Goal: Find specific page/section: Find specific page/section

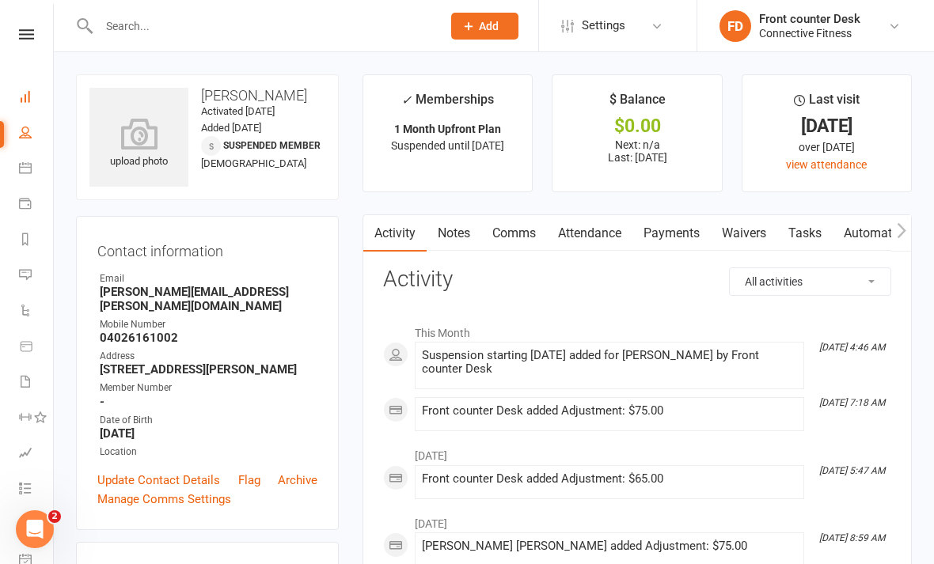
click at [26, 104] on link "Dashboard" at bounding box center [37, 99] width 36 height 36
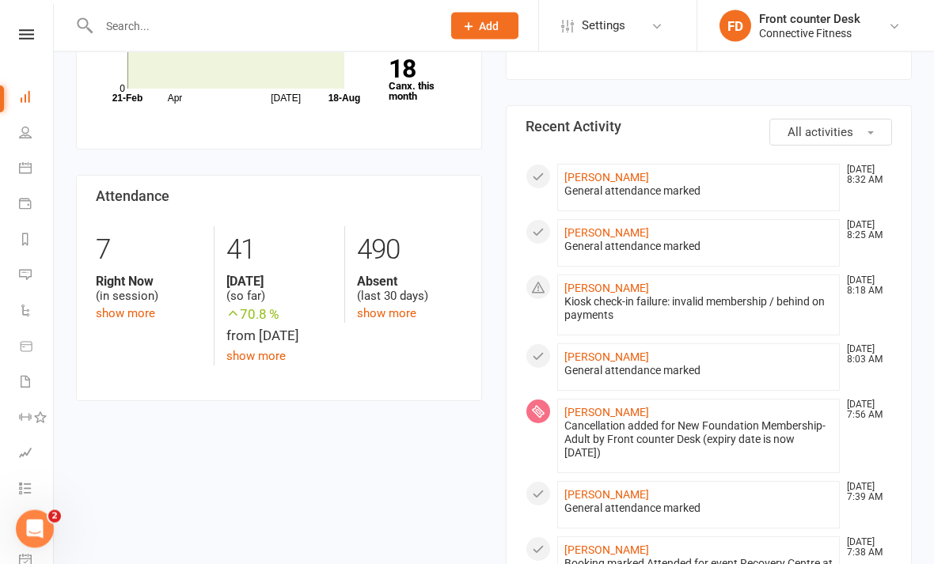
scroll to position [643, 0]
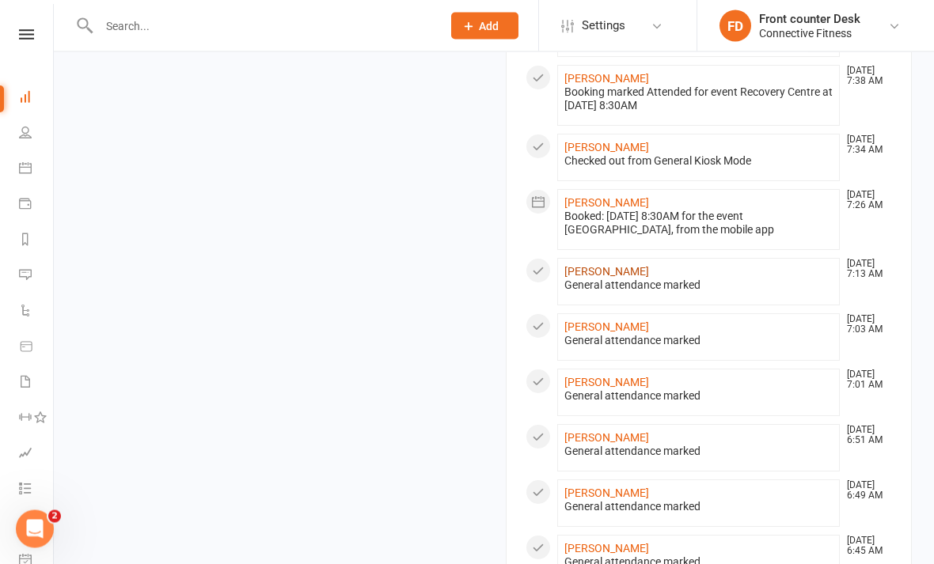
click at [605, 272] on link "[PERSON_NAME]" at bounding box center [606, 272] width 85 height 13
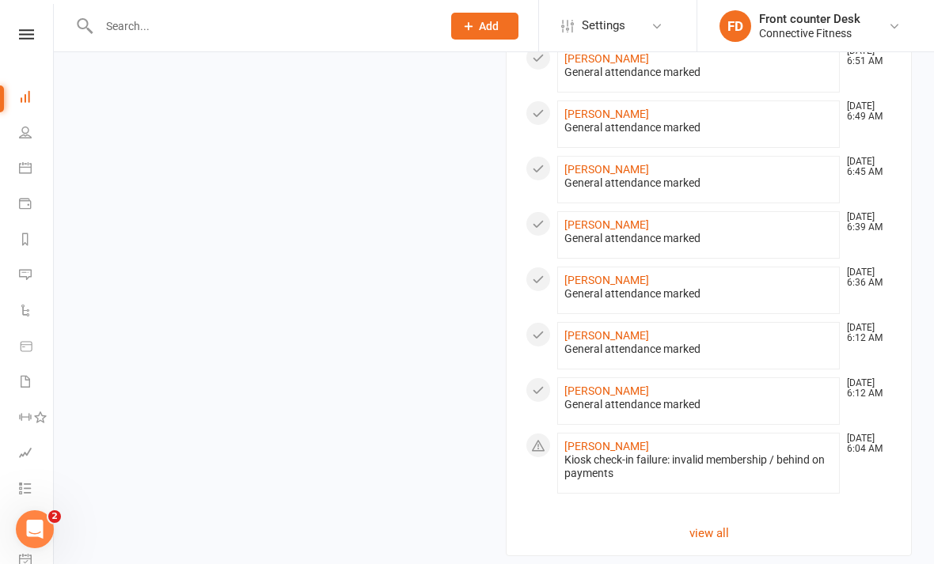
scroll to position [1489, 0]
click at [692, 530] on link "view all" at bounding box center [708, 532] width 366 height 19
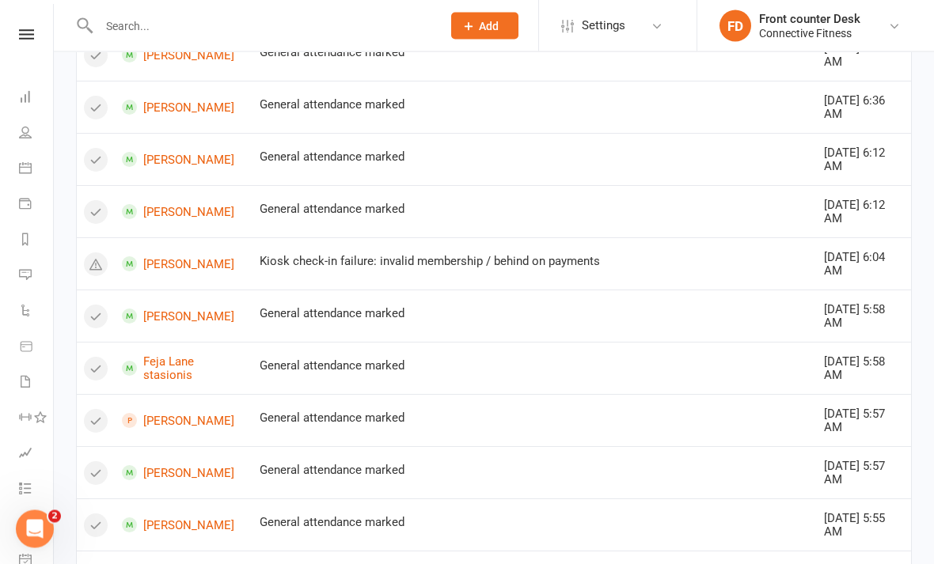
scroll to position [979, 0]
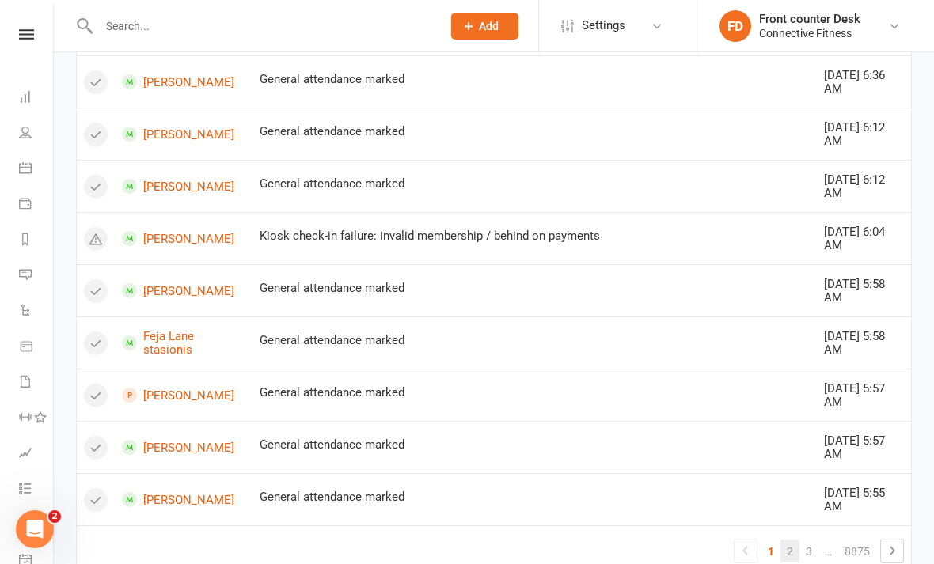
click at [784, 541] on link "2" at bounding box center [789, 552] width 19 height 22
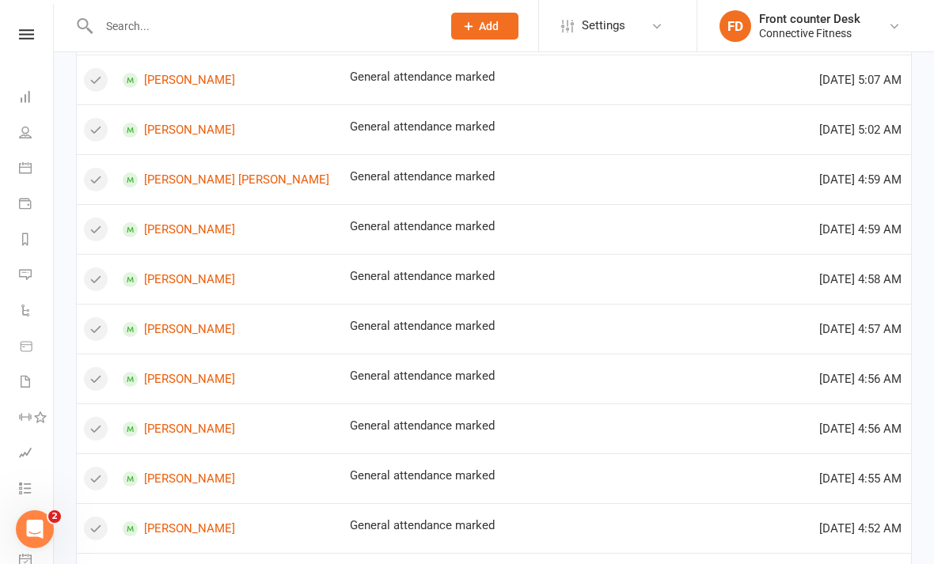
scroll to position [933, 0]
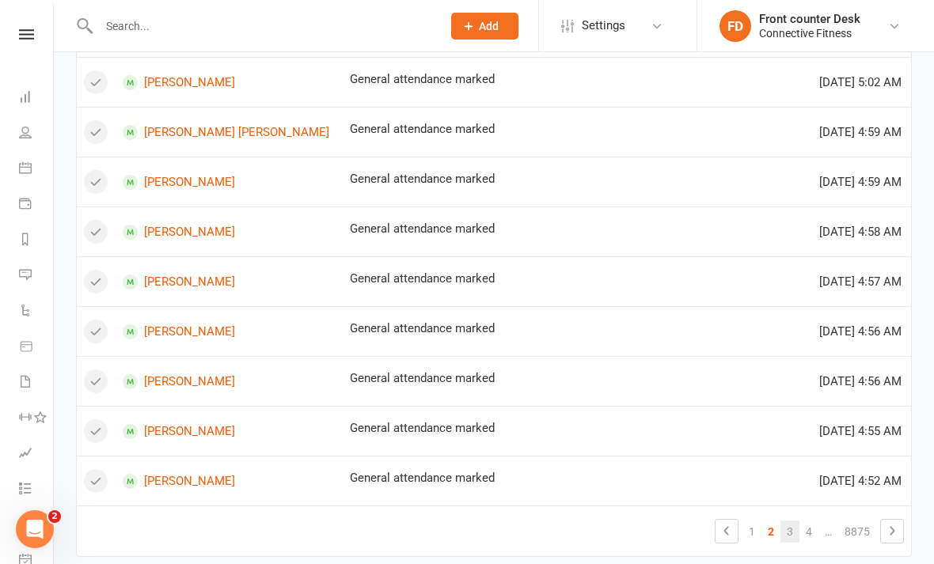
click at [791, 525] on link "3" at bounding box center [789, 532] width 19 height 22
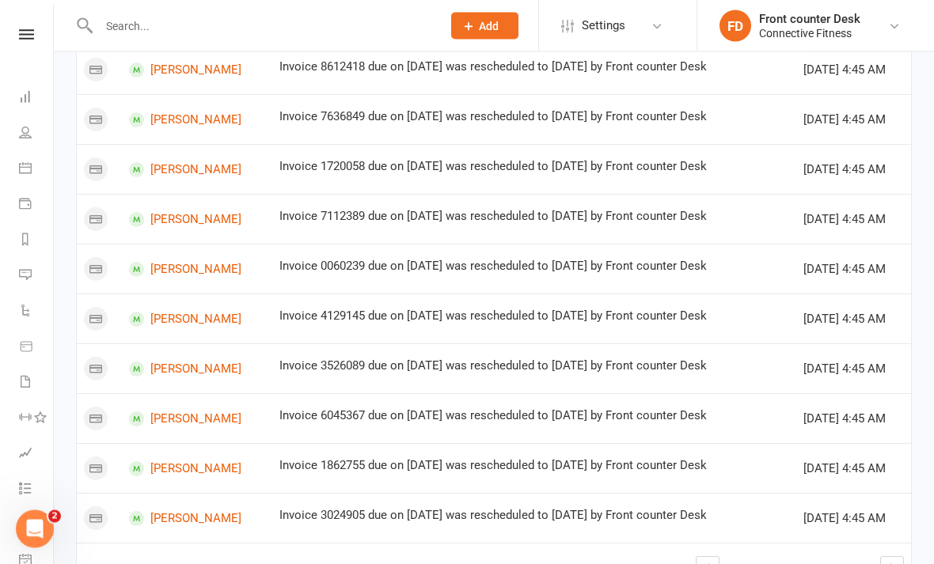
scroll to position [897, 0]
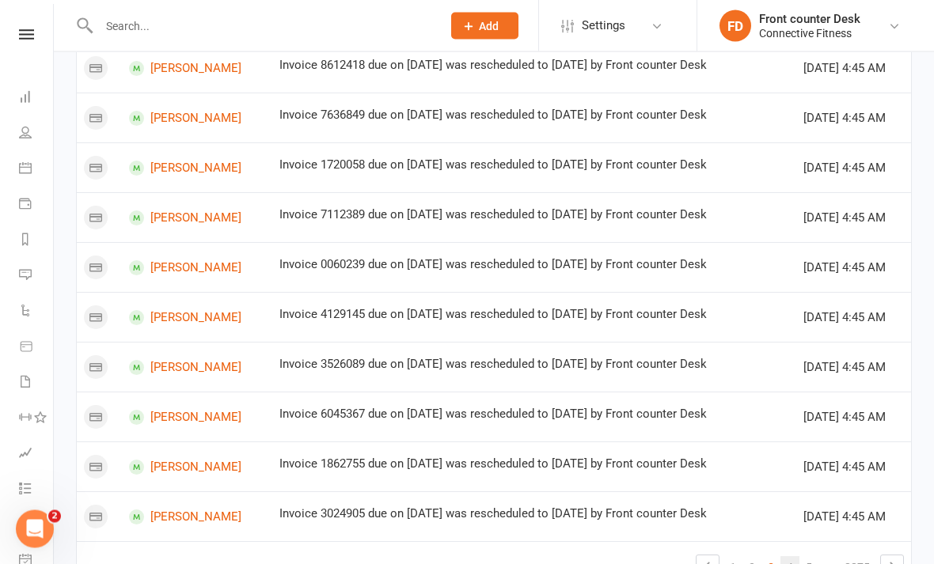
click at [794, 559] on link "4" at bounding box center [789, 568] width 19 height 22
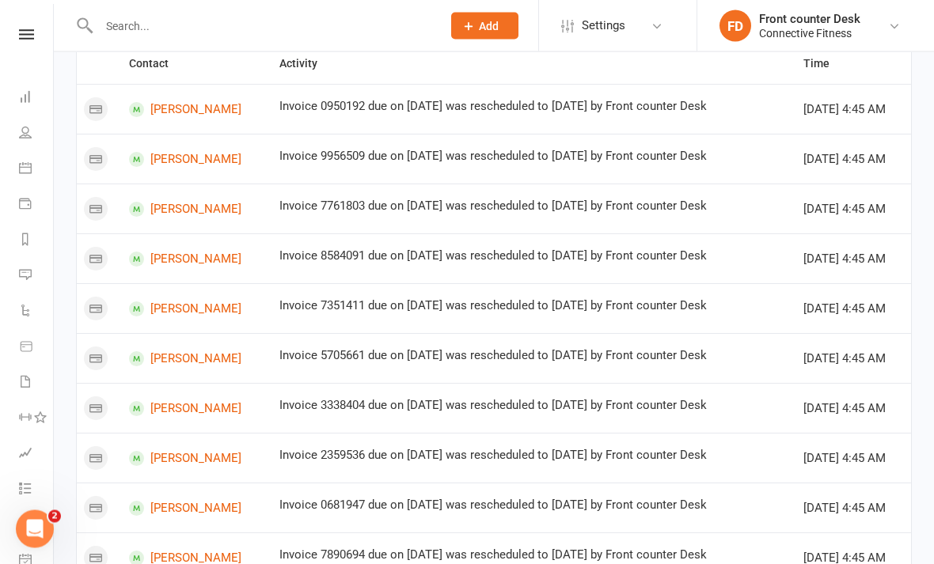
scroll to position [0, 0]
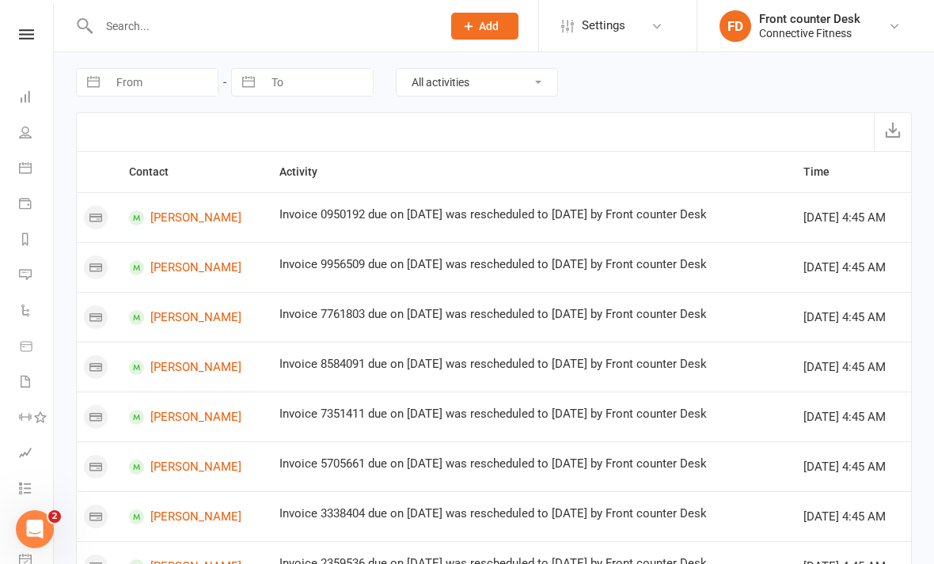
click at [321, 18] on input "text" at bounding box center [262, 26] width 336 height 22
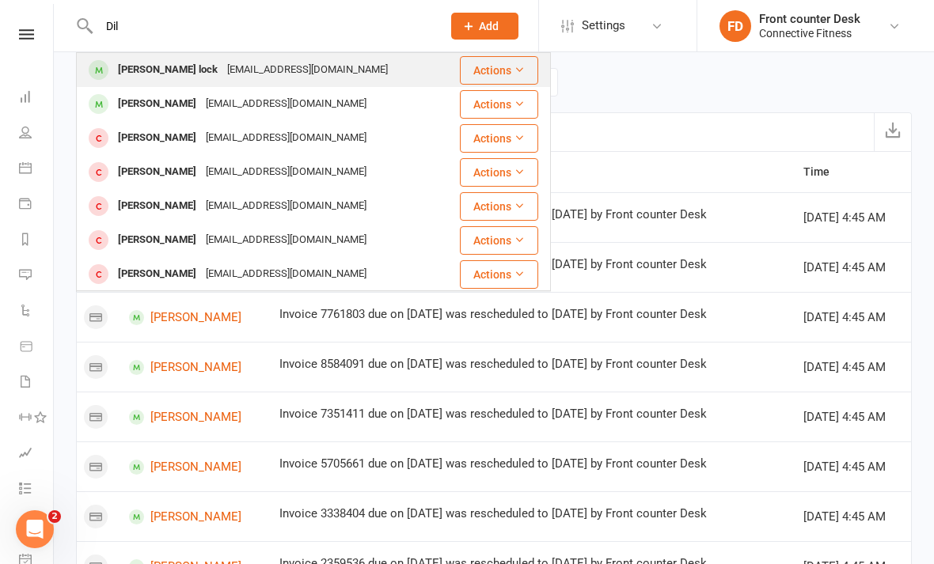
type input "Dil"
click at [138, 82] on div "[PERSON_NAME] lock [EMAIL_ADDRESS][DOMAIN_NAME]" at bounding box center [268, 70] width 381 height 32
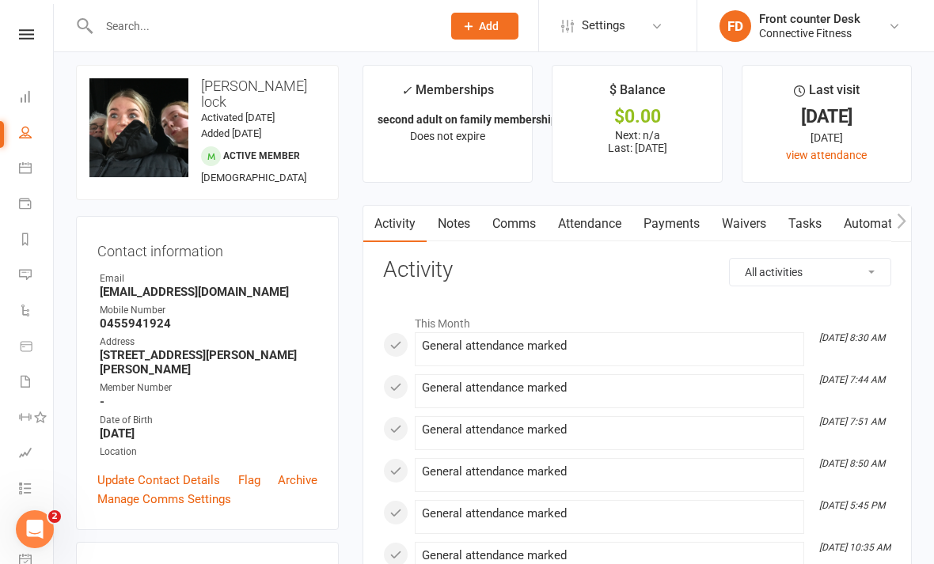
scroll to position [10, 0]
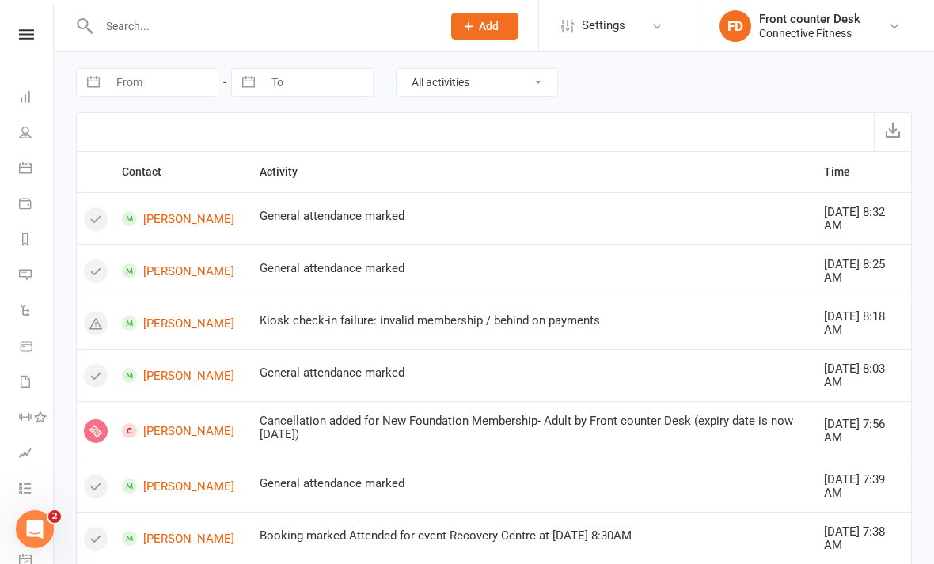
click at [249, 15] on input "text" at bounding box center [262, 26] width 336 height 22
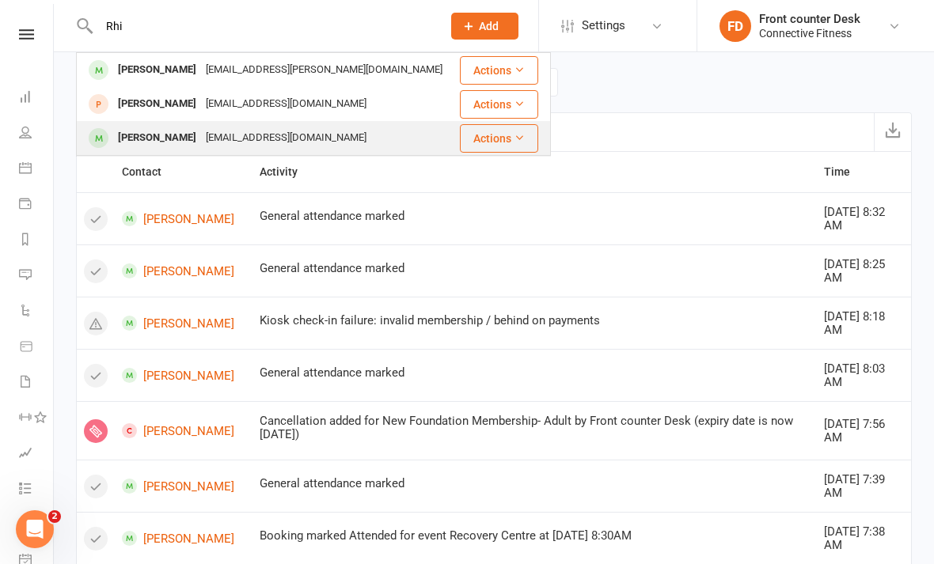
type input "Rhi"
click at [160, 139] on div "[PERSON_NAME]" at bounding box center [157, 138] width 88 height 23
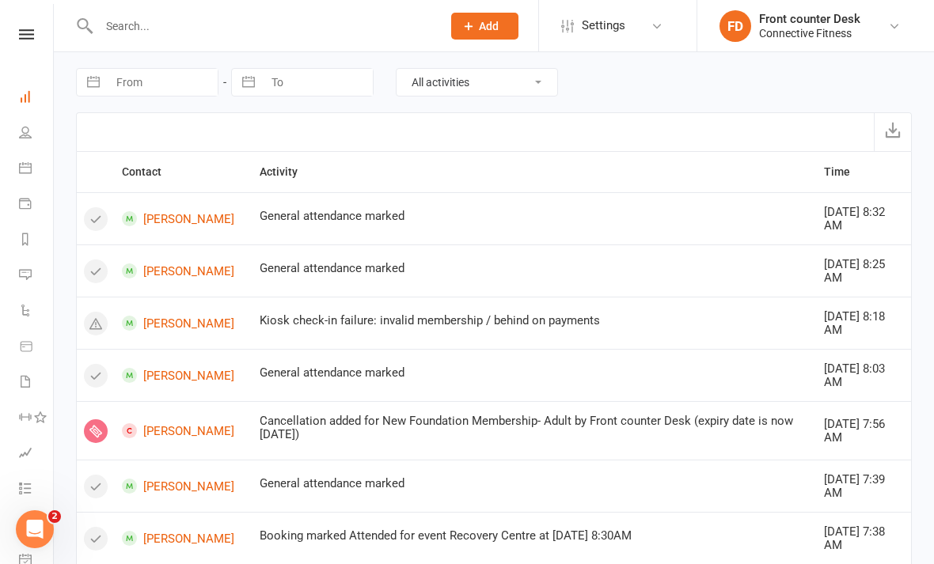
click at [39, 99] on link "Dashboard" at bounding box center [37, 99] width 36 height 36
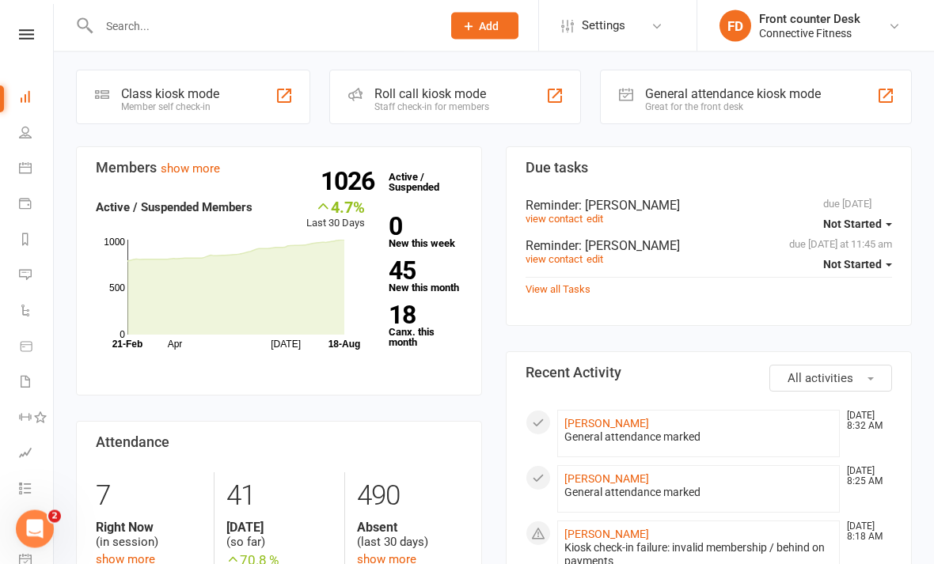
scroll to position [393, 0]
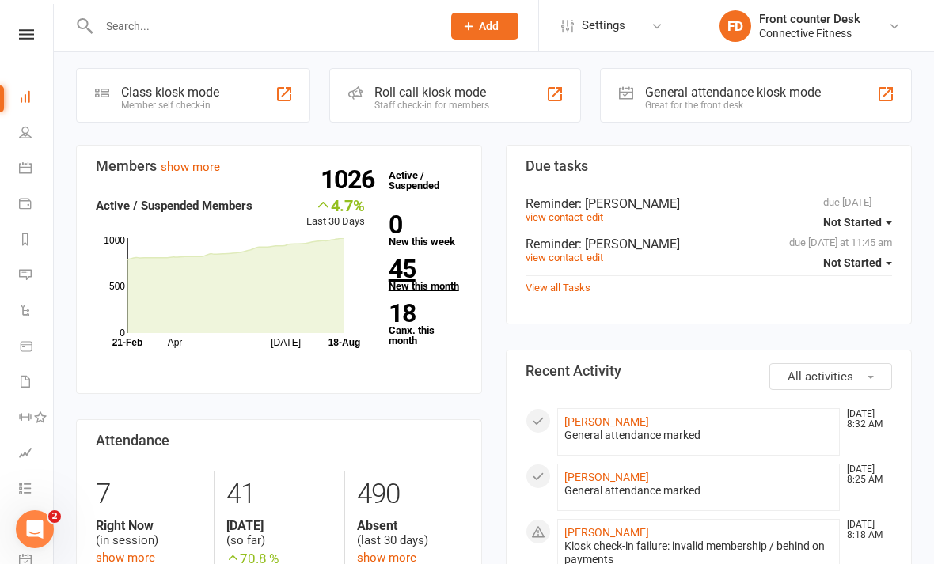
click at [404, 285] on link "45 New this month" at bounding box center [426, 274] width 74 height 34
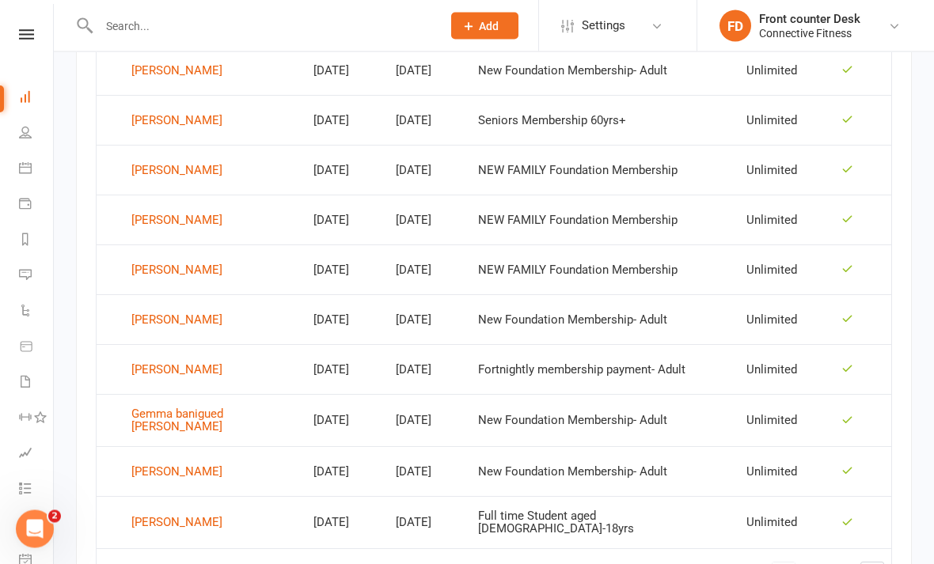
scroll to position [990, 0]
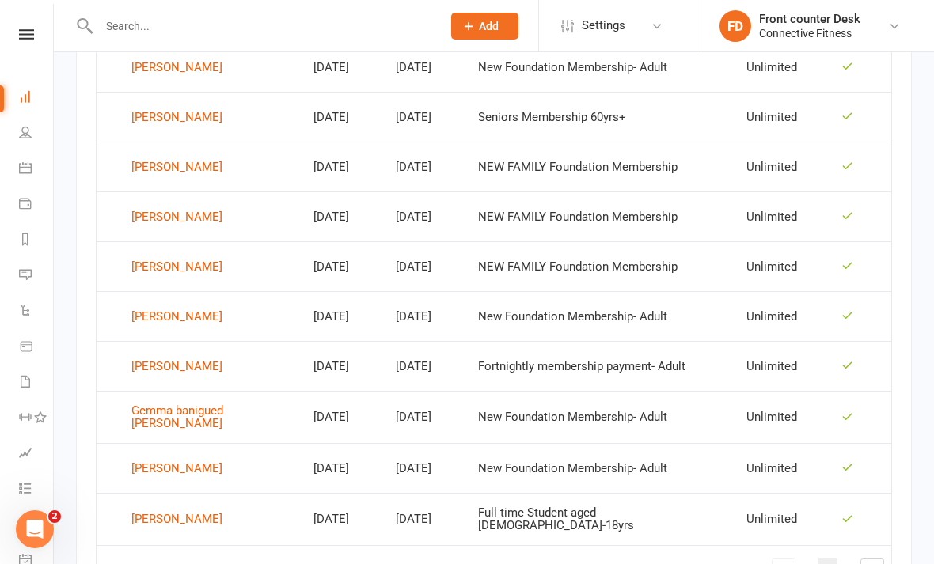
click at [830, 559] on span "2" at bounding box center [828, 570] width 6 height 22
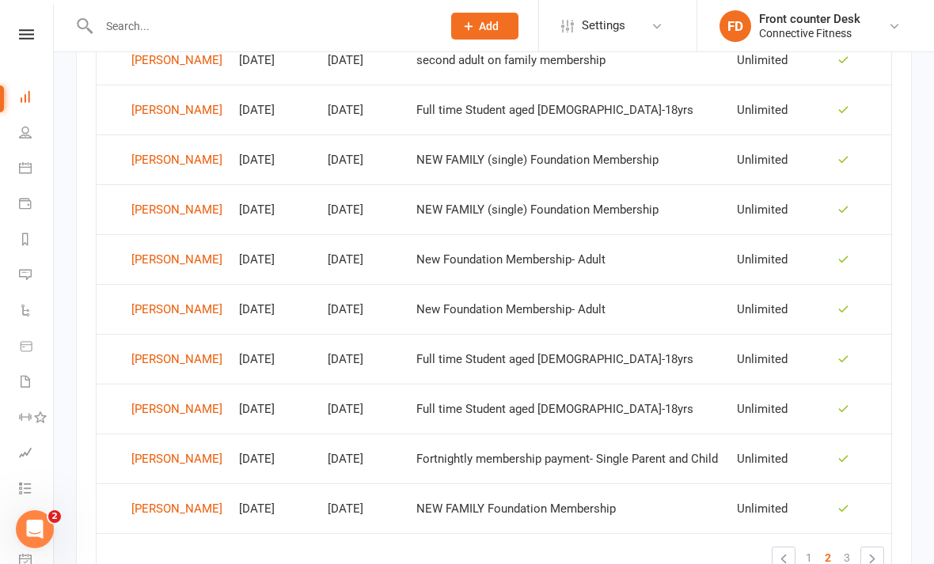
scroll to position [988, 0]
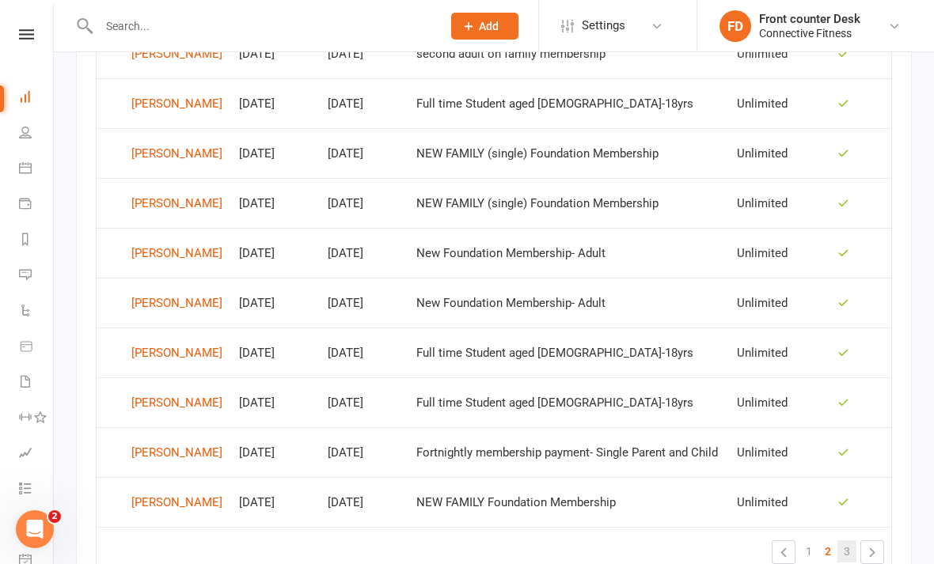
click at [843, 546] on link "3" at bounding box center [846, 552] width 19 height 22
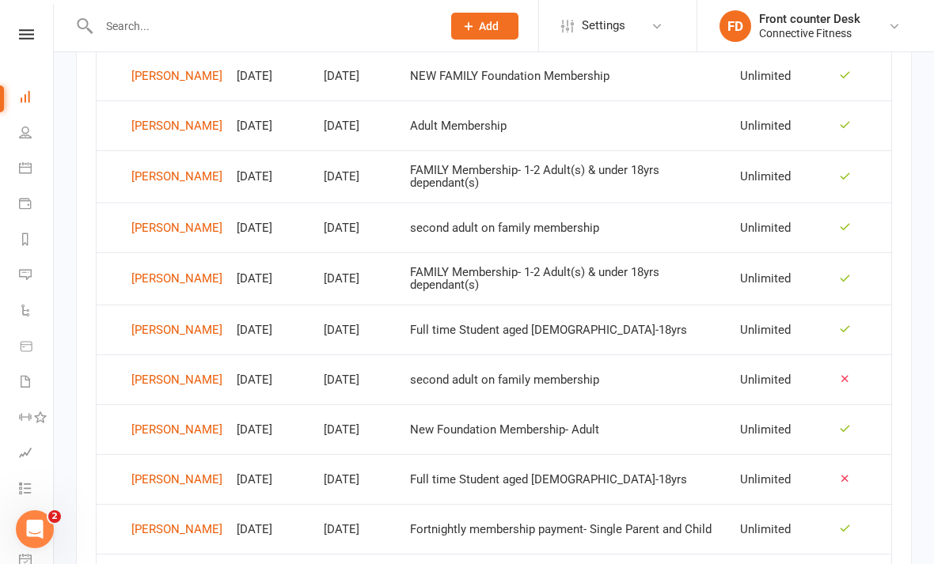
scroll to position [761, 0]
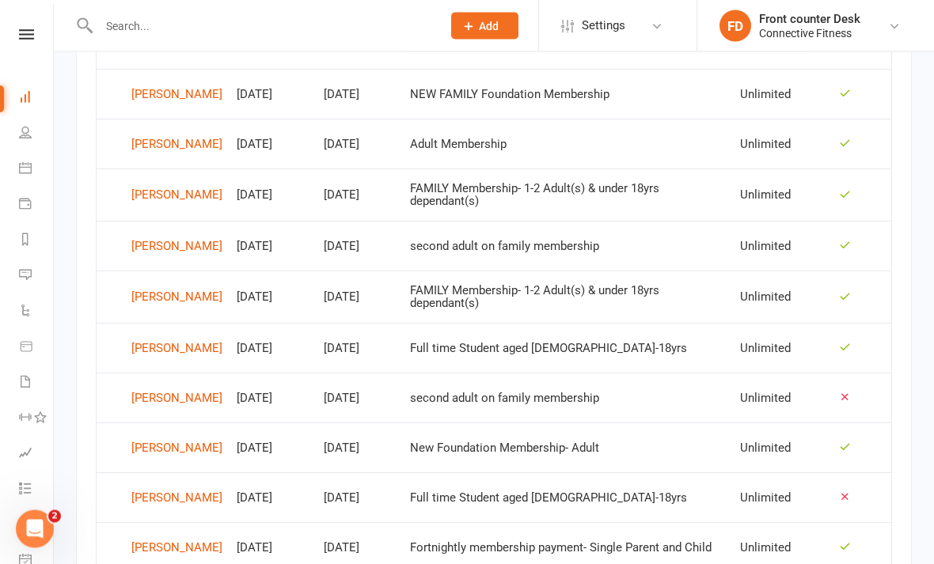
click at [772, 342] on td "Unlimited" at bounding box center [765, 349] width 65 height 50
click at [190, 333] on td "[PERSON_NAME]" at bounding box center [163, 349] width 133 height 50
click at [195, 346] on div "[PERSON_NAME]" at bounding box center [176, 349] width 91 height 24
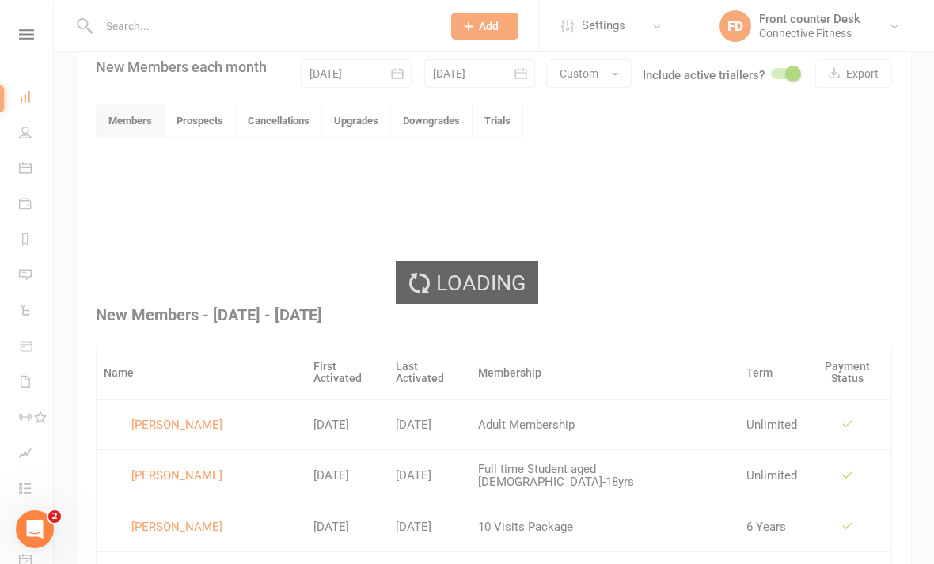
scroll to position [411, 0]
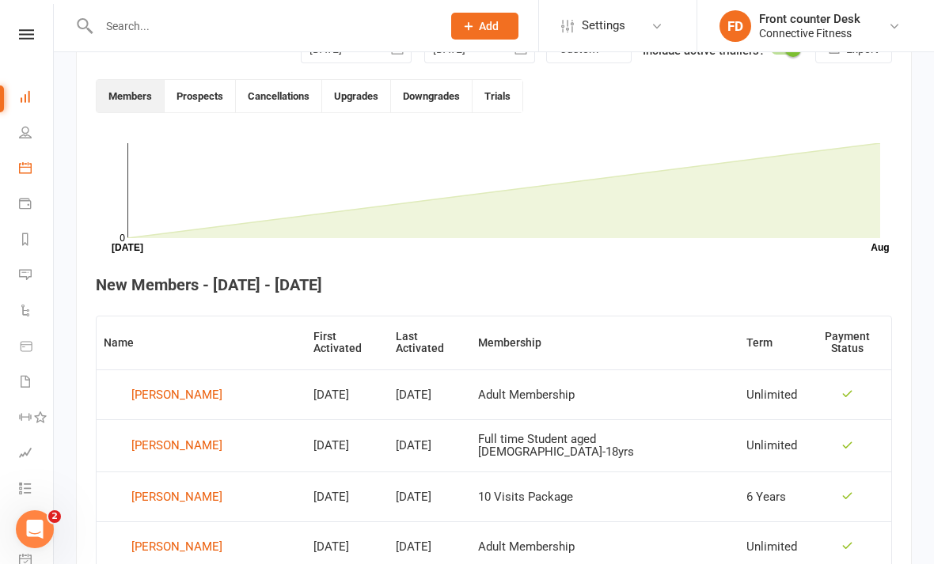
click at [32, 168] on link "Calendar" at bounding box center [37, 170] width 36 height 36
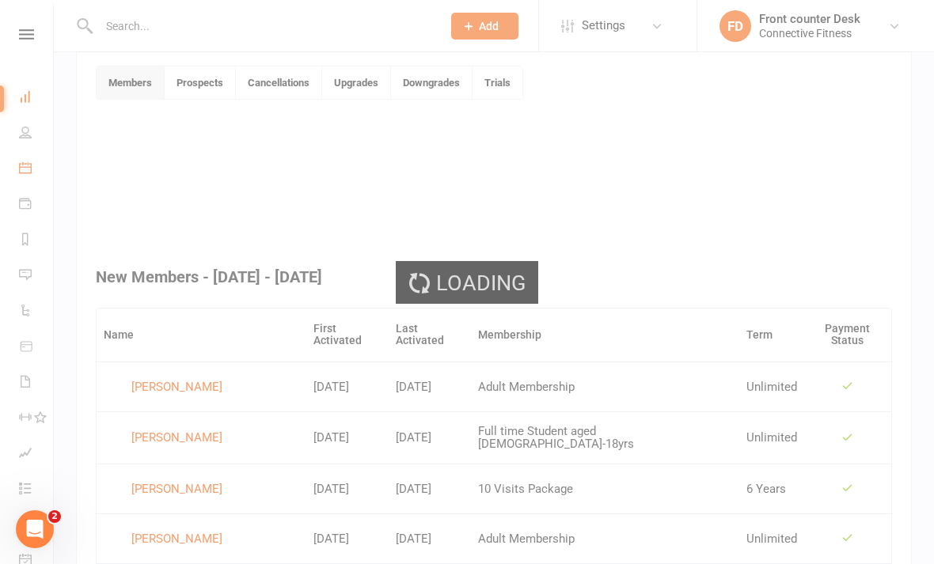
scroll to position [411, 0]
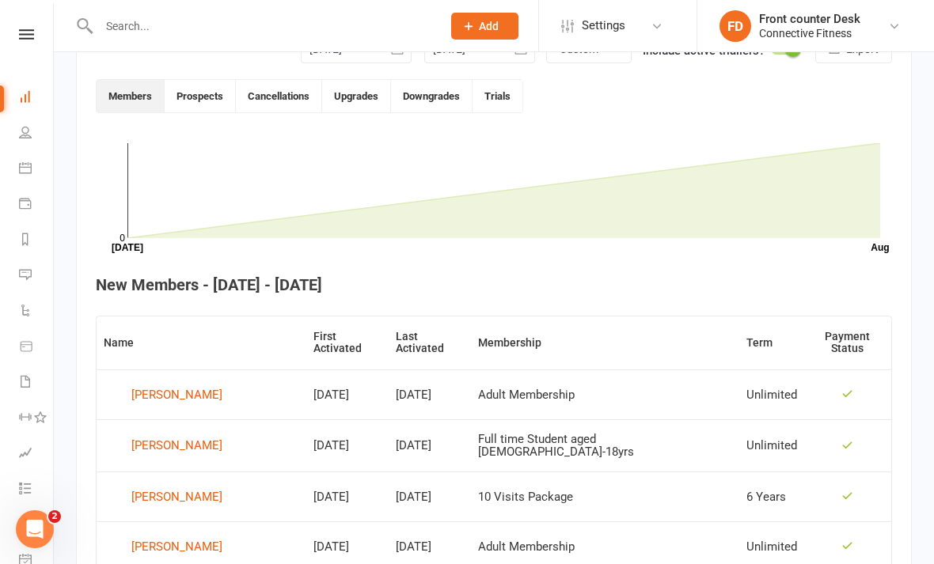
click at [294, 22] on input "text" at bounding box center [262, 26] width 336 height 22
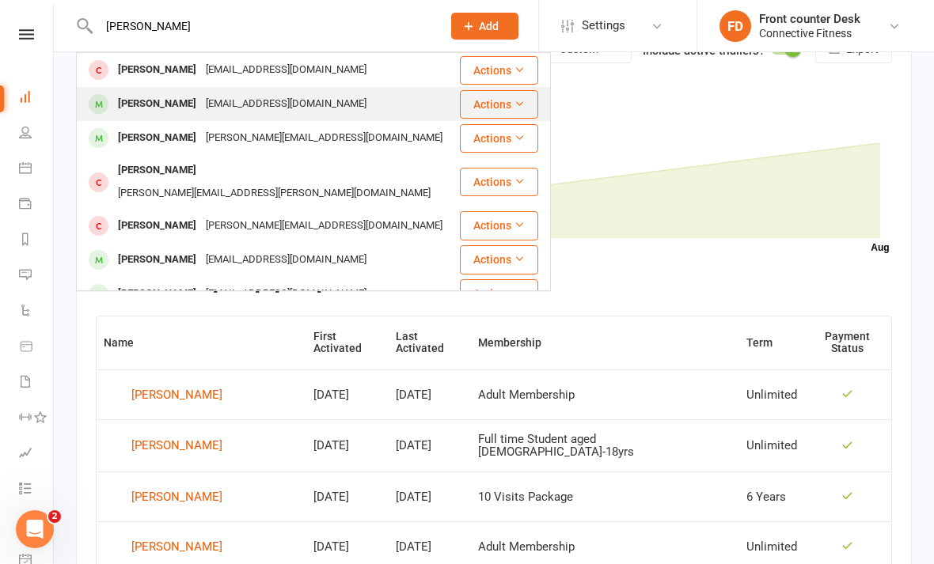
type input "[PERSON_NAME]"
click at [189, 108] on div "[PERSON_NAME]" at bounding box center [157, 104] width 88 height 23
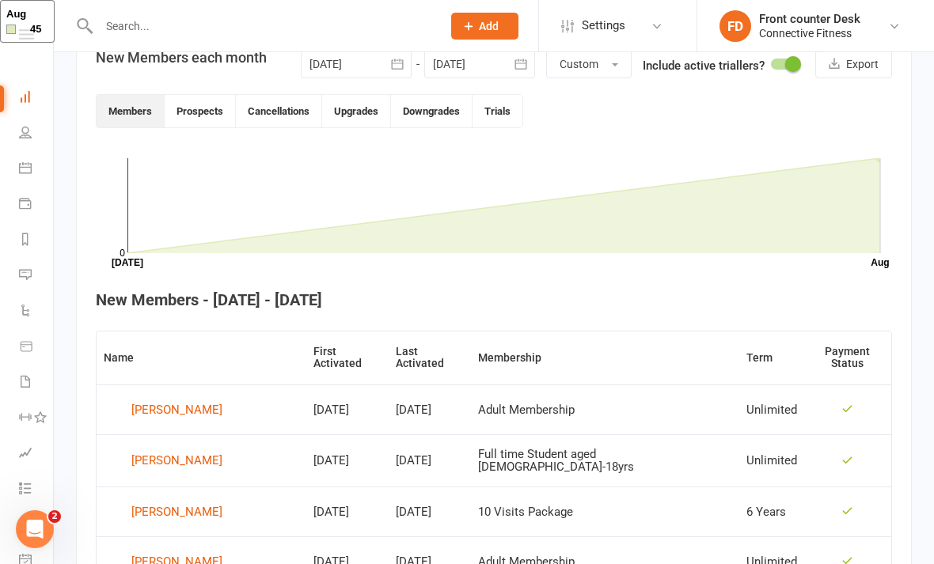
scroll to position [395, 0]
click at [442, 112] on button "Downgrades" at bounding box center [432, 112] width 82 height 32
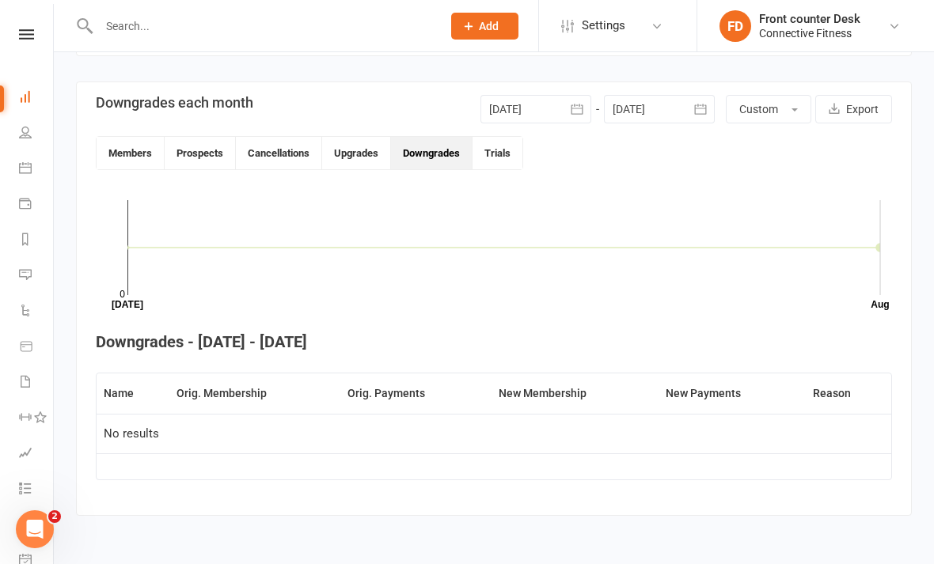
scroll to position [363, 0]
click at [495, 145] on button "Trials" at bounding box center [497, 153] width 50 height 32
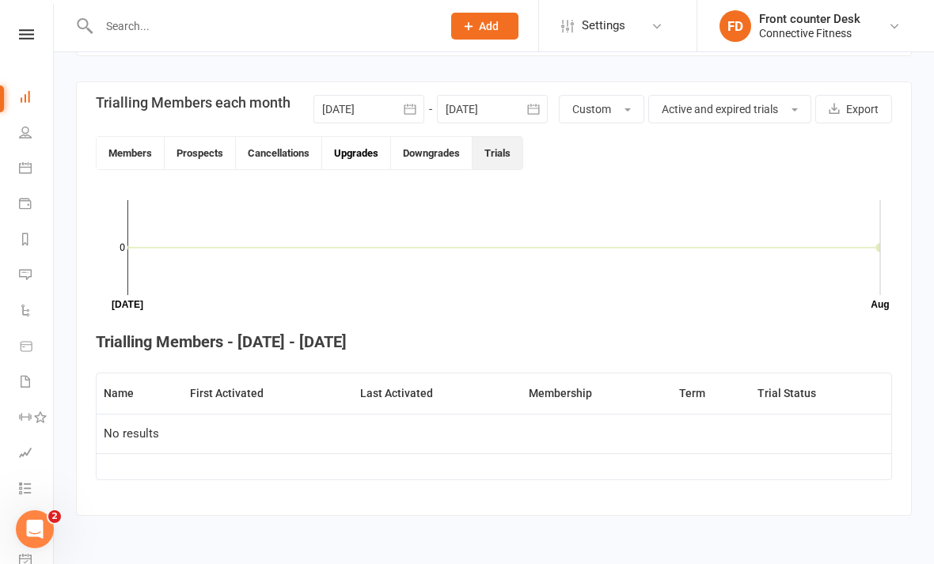
click at [366, 144] on button "Upgrades" at bounding box center [356, 153] width 69 height 32
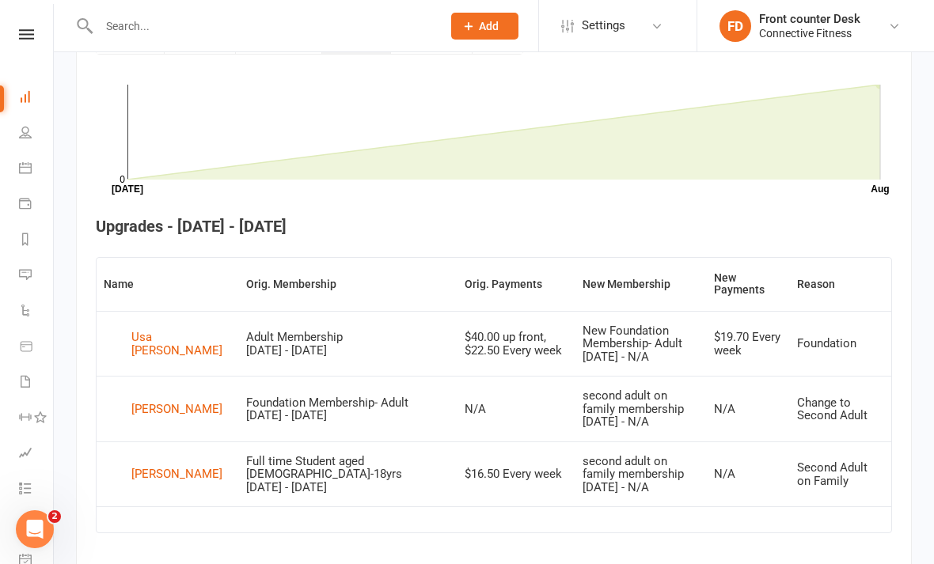
scroll to position [479, 0]
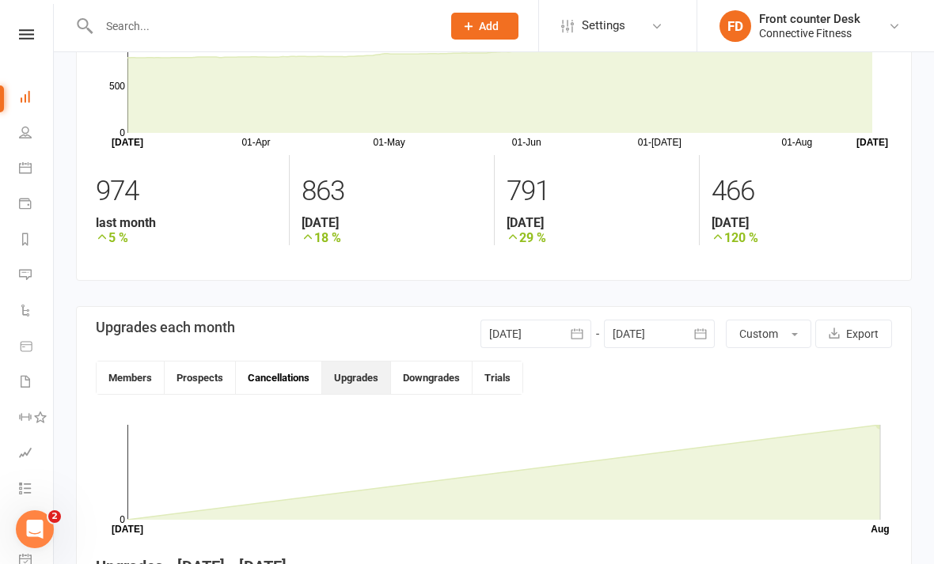
click at [283, 363] on button "Cancellations" at bounding box center [279, 378] width 86 height 32
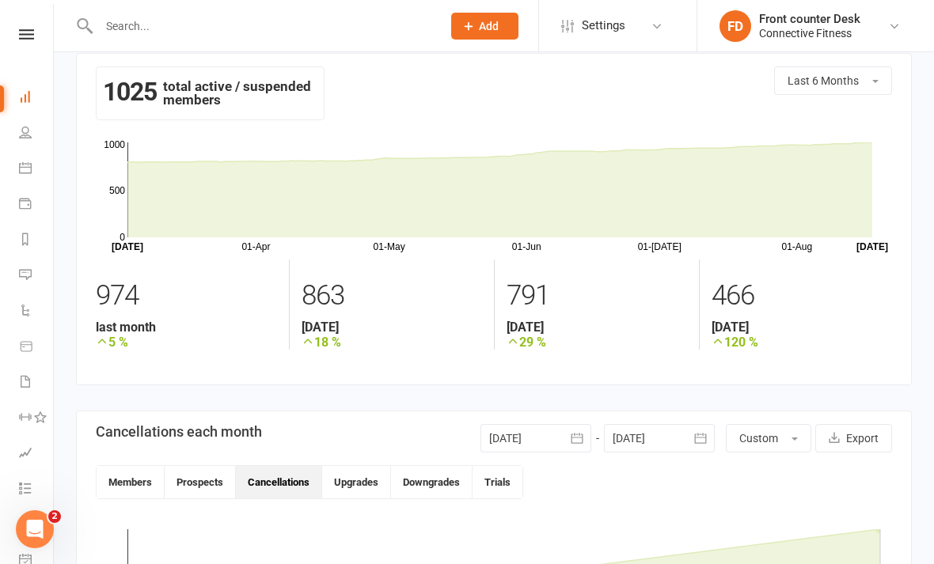
scroll to position [0, 0]
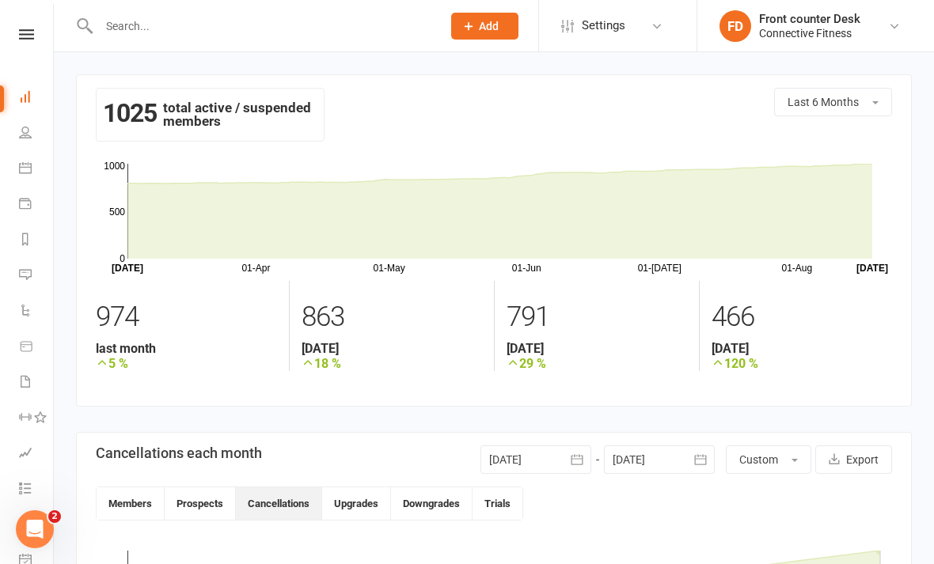
click at [388, 24] on input "text" at bounding box center [262, 26] width 336 height 22
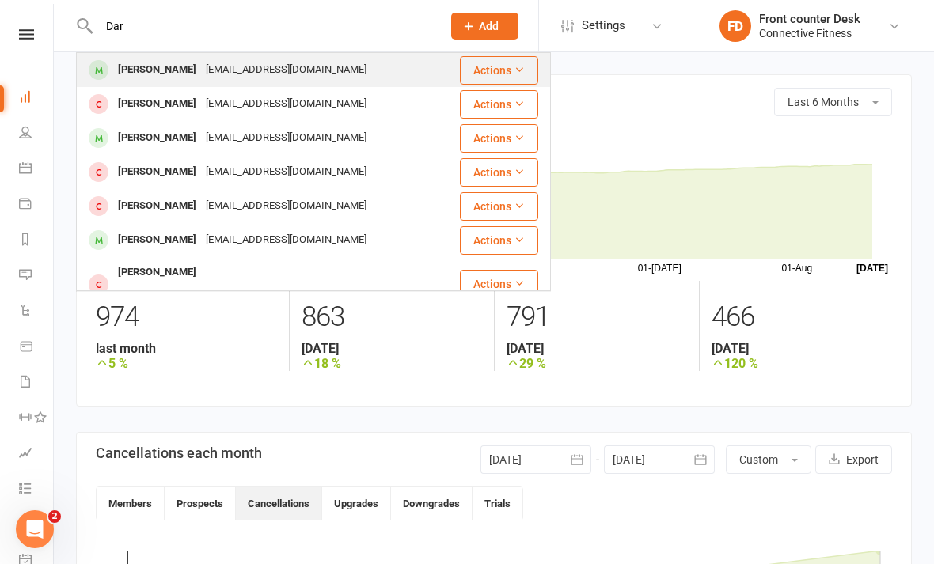
type input "Dar"
click at [157, 77] on div "[PERSON_NAME]" at bounding box center [157, 70] width 88 height 23
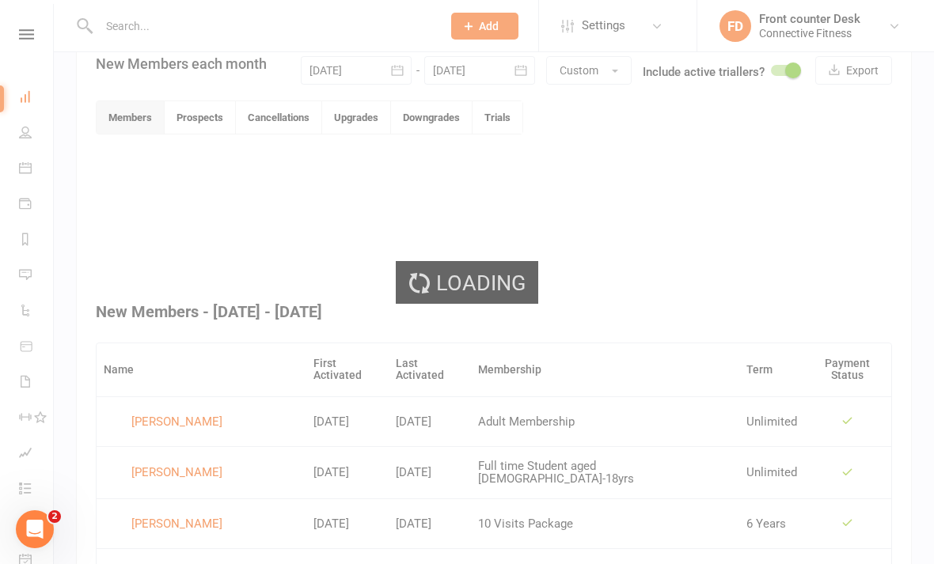
scroll to position [411, 0]
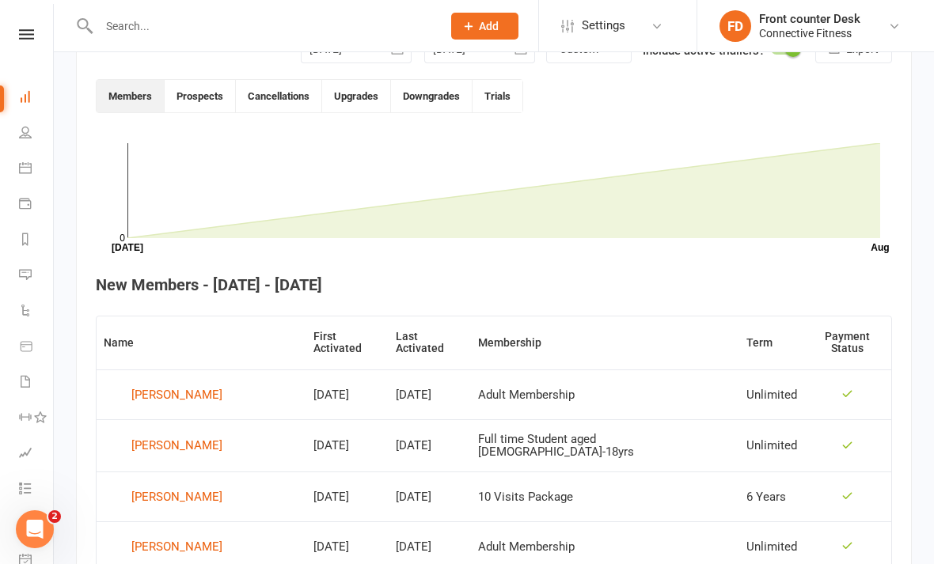
click at [394, 17] on input "text" at bounding box center [262, 26] width 336 height 22
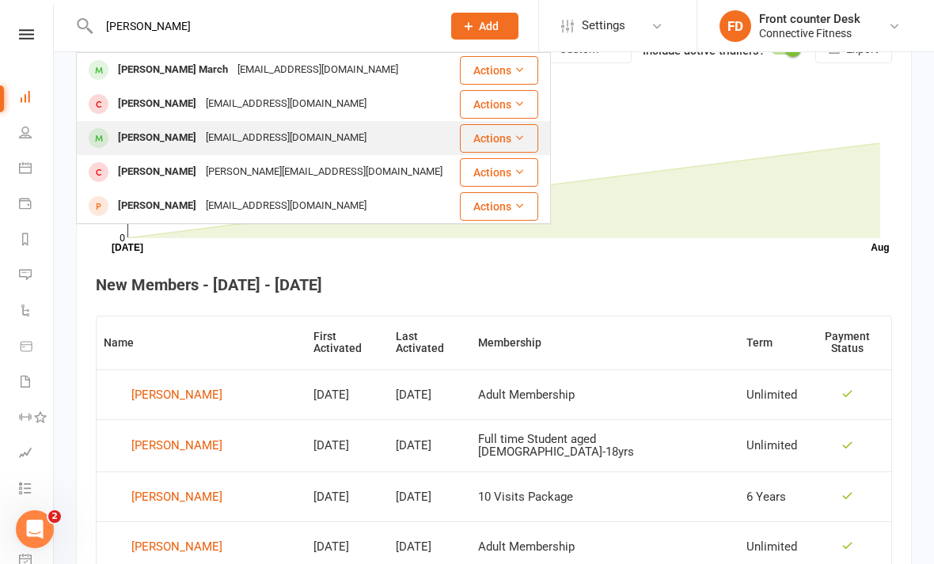
type input "[PERSON_NAME]"
click at [160, 149] on div "[PERSON_NAME]" at bounding box center [157, 138] width 88 height 23
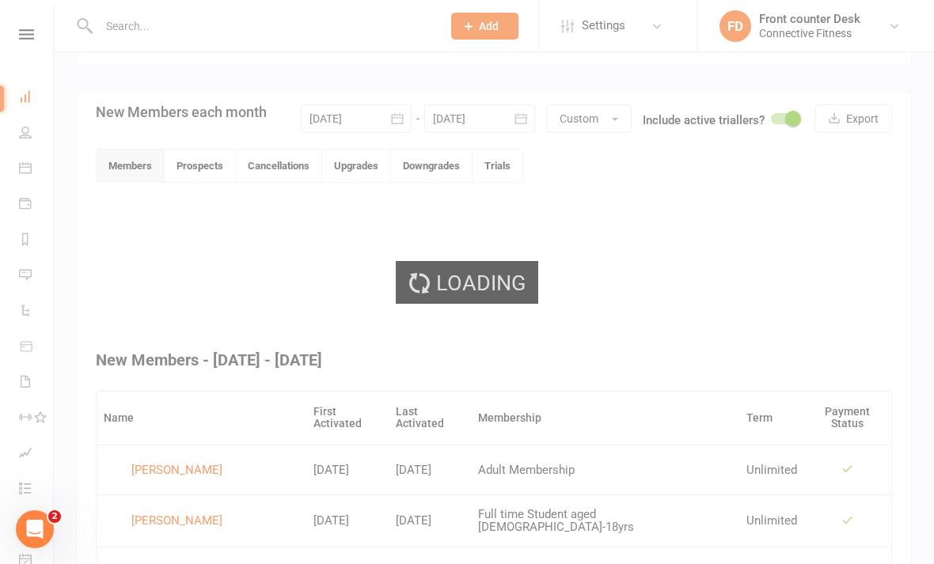
scroll to position [411, 0]
